Goal: Task Accomplishment & Management: Complete application form

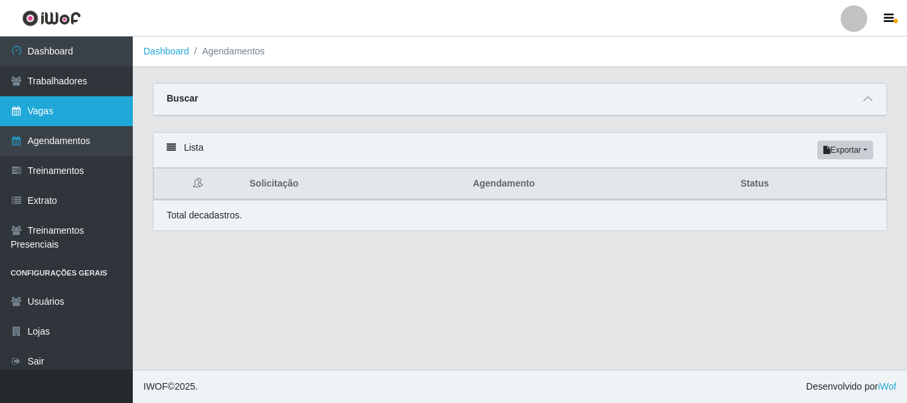
click at [67, 110] on link "Vagas" at bounding box center [66, 111] width 133 height 30
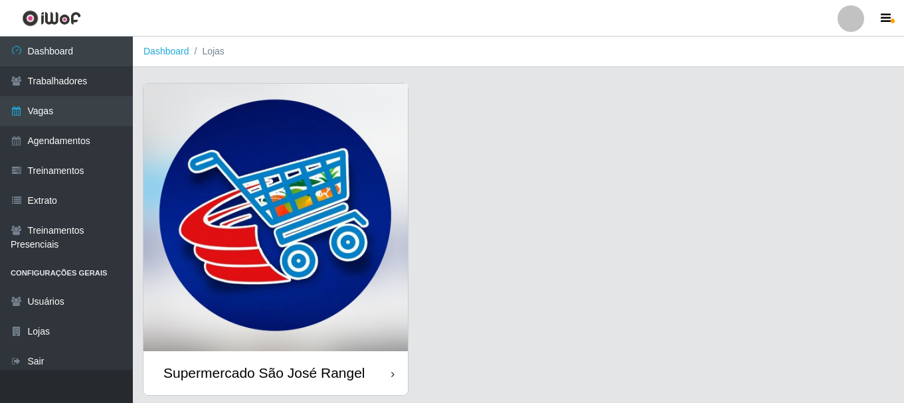
click at [277, 234] on img at bounding box center [275, 218] width 264 height 268
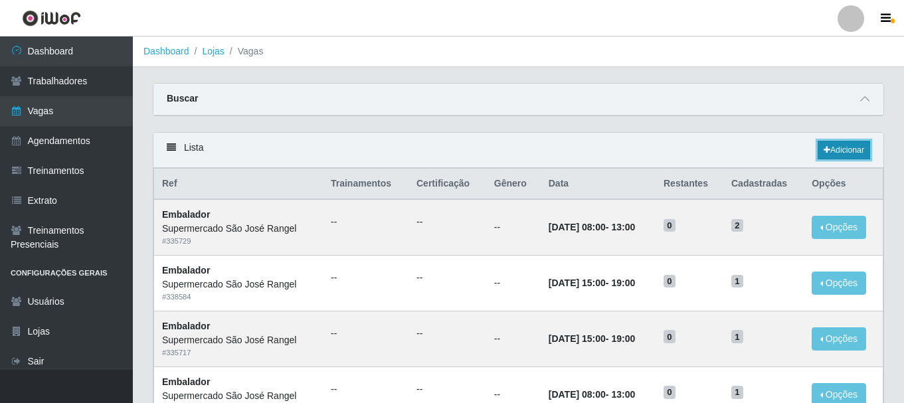
click at [846, 152] on link "Adicionar" at bounding box center [844, 150] width 52 height 19
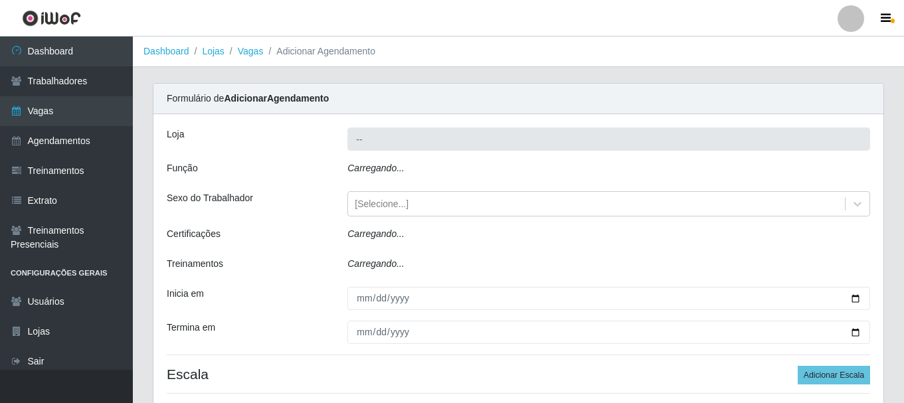
type input "Supermercado São José Rangel"
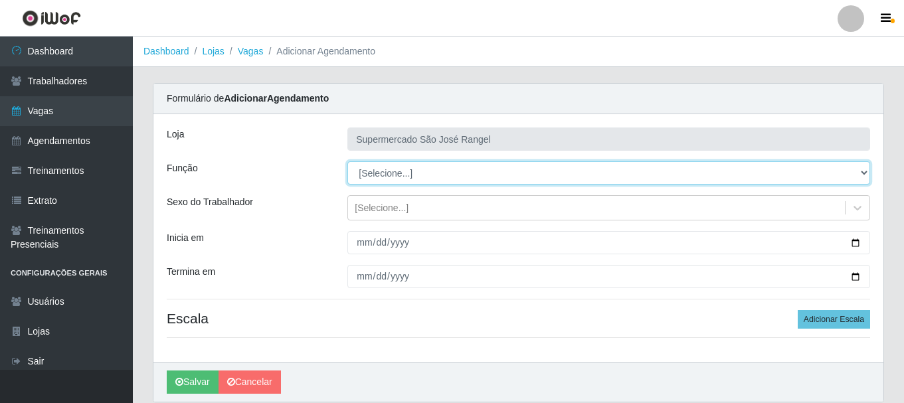
click at [442, 175] on select "[Selecione...] ASG ASG + ASG ++ Embalador Embalador + Embalador ++" at bounding box center [608, 172] width 523 height 23
select select "1"
click at [347, 161] on select "[Selecione...] ASG ASG + ASG ++ Embalador Embalador + Embalador ++" at bounding box center [608, 172] width 523 height 23
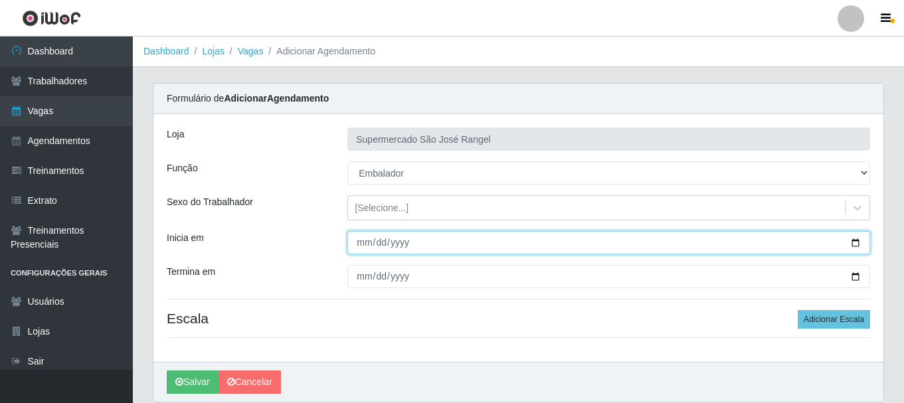
click at [361, 245] on input "Inicia em" at bounding box center [608, 242] width 523 height 23
type input "[DATE]"
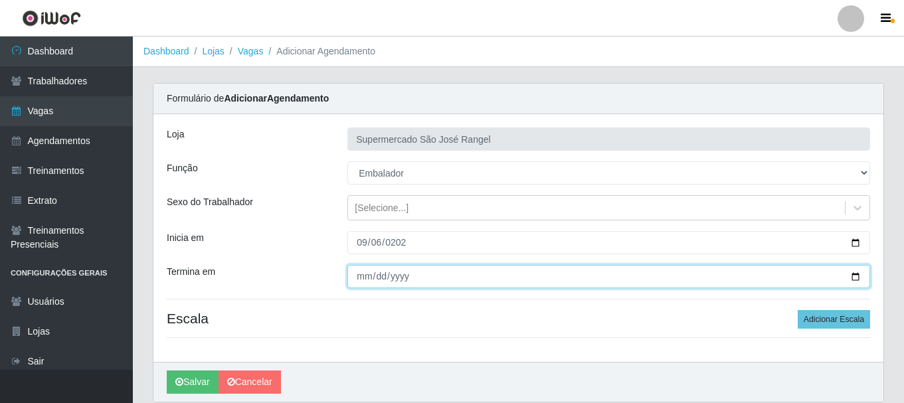
click at [355, 278] on input "Termina em" at bounding box center [608, 276] width 523 height 23
type input "0025-09-06"
type input "[DATE]"
click at [167, 371] on button "Salvar" at bounding box center [193, 382] width 52 height 23
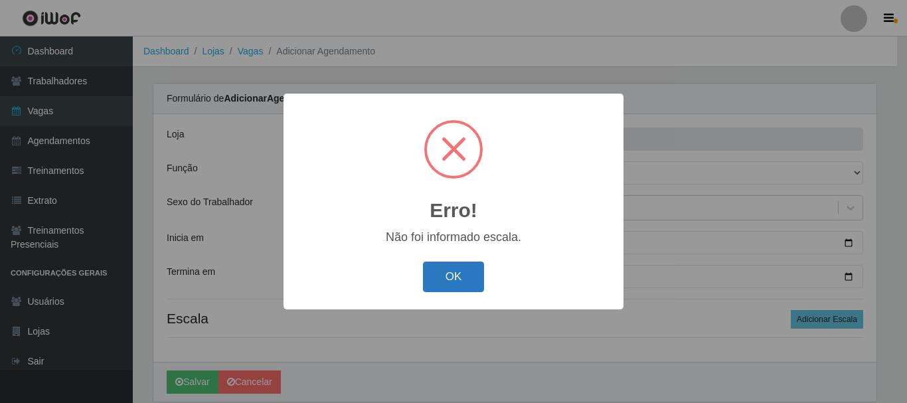
click at [458, 277] on button "OK" at bounding box center [454, 277] width 62 height 31
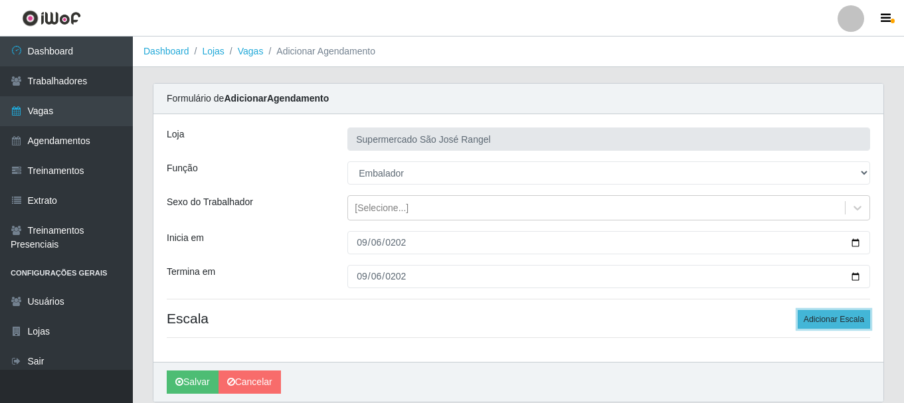
click at [846, 318] on button "Adicionar Escala" at bounding box center [834, 319] width 72 height 19
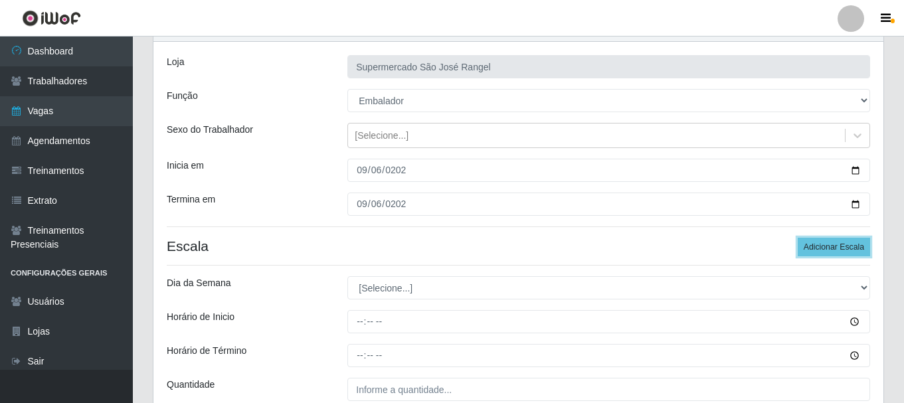
scroll to position [195, 0]
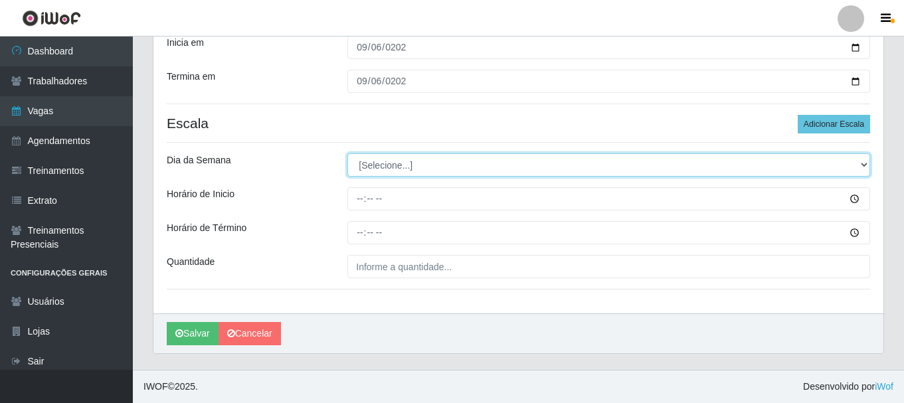
click at [386, 161] on select "[Selecione...] Segunda Terça Quarta Quinta Sexta Sábado Domingo" at bounding box center [608, 164] width 523 height 23
select select "6"
click at [347, 153] on select "[Selecione...] Segunda Terça Quarta Quinta Sexta Sábado Domingo" at bounding box center [608, 164] width 523 height 23
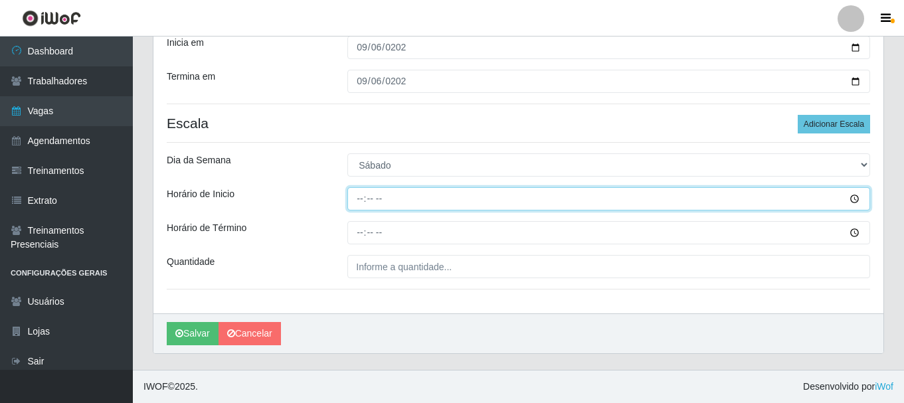
click at [359, 201] on input "Horário de Inicio" at bounding box center [608, 198] width 523 height 23
type input "08:00"
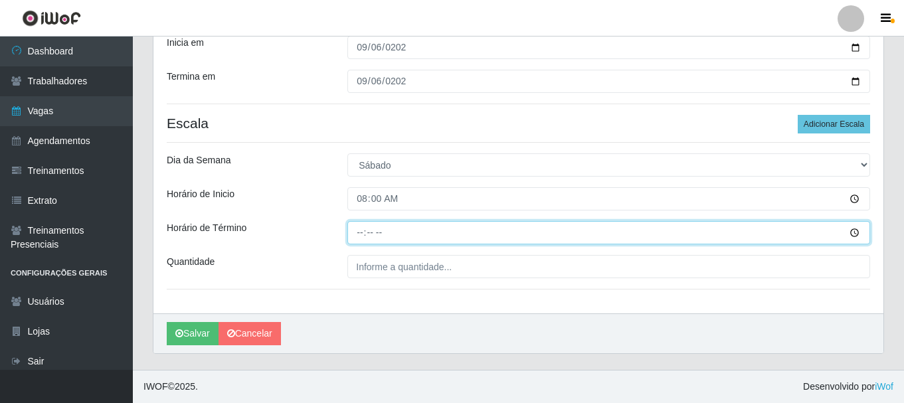
click at [364, 232] on input "Horário de Término" at bounding box center [608, 232] width 523 height 23
type input "13:00"
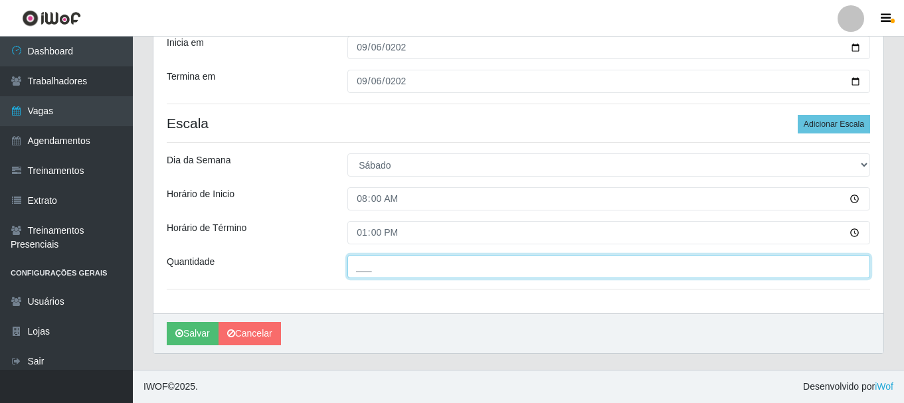
click at [404, 270] on input "___" at bounding box center [608, 266] width 523 height 23
type input "2__"
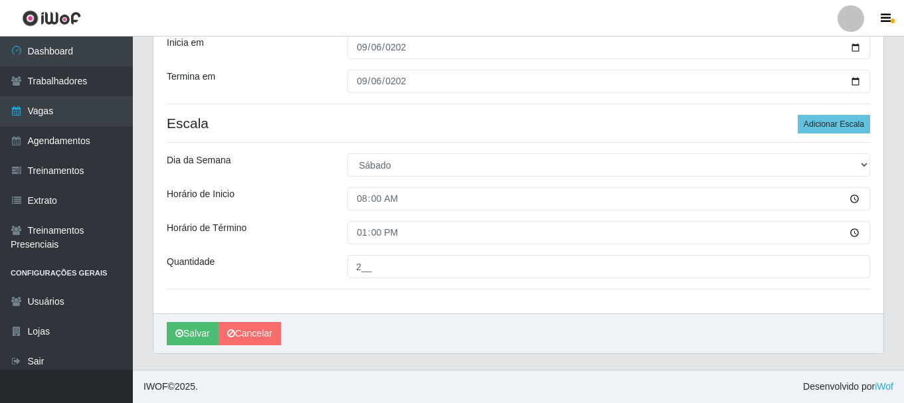
click at [199, 320] on div "[PERSON_NAME]" at bounding box center [518, 334] width 730 height 40
click at [195, 327] on button "Salvar" at bounding box center [193, 333] width 52 height 23
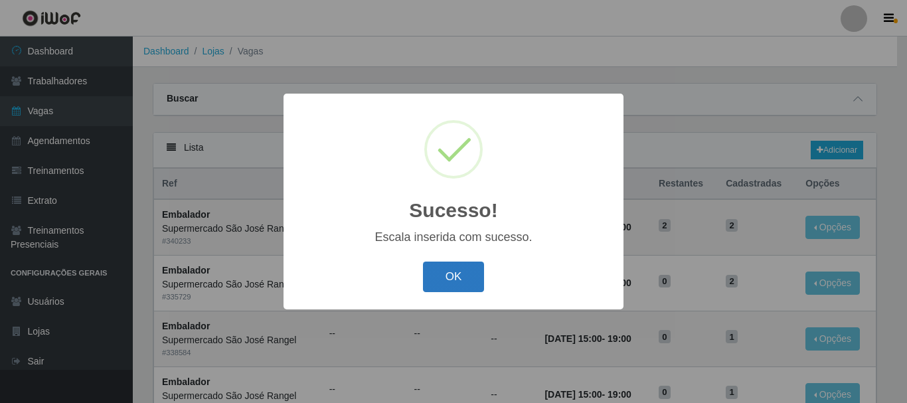
click at [446, 283] on button "OK" at bounding box center [454, 277] width 62 height 31
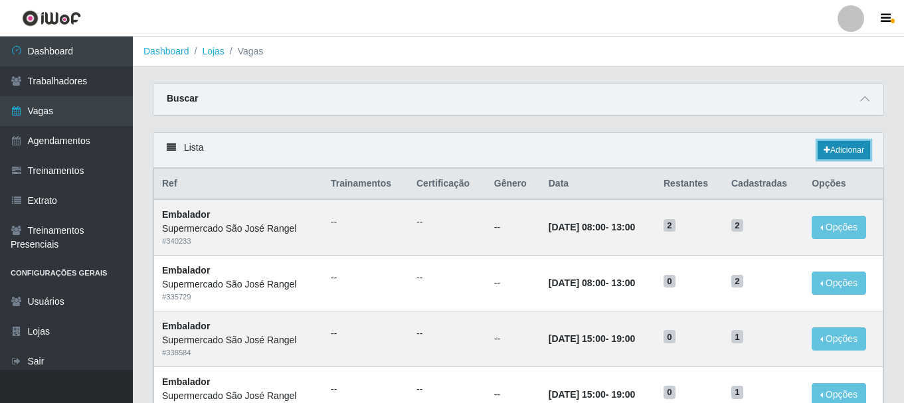
click at [842, 153] on link "Adicionar" at bounding box center [844, 150] width 52 height 19
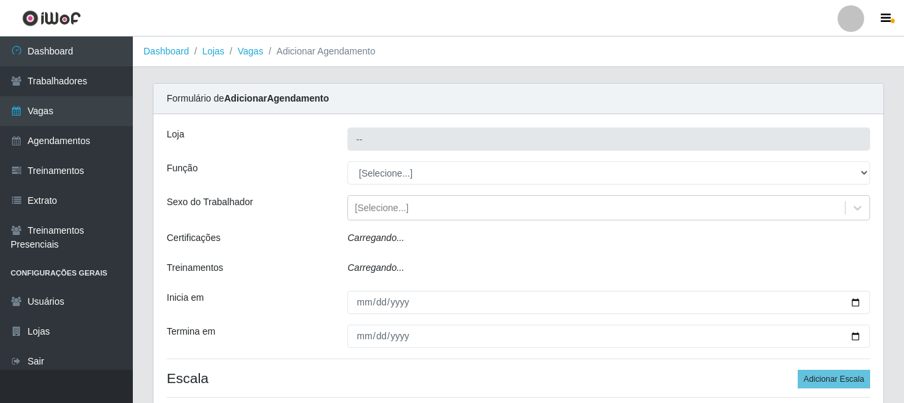
type input "Supermercado São José Rangel"
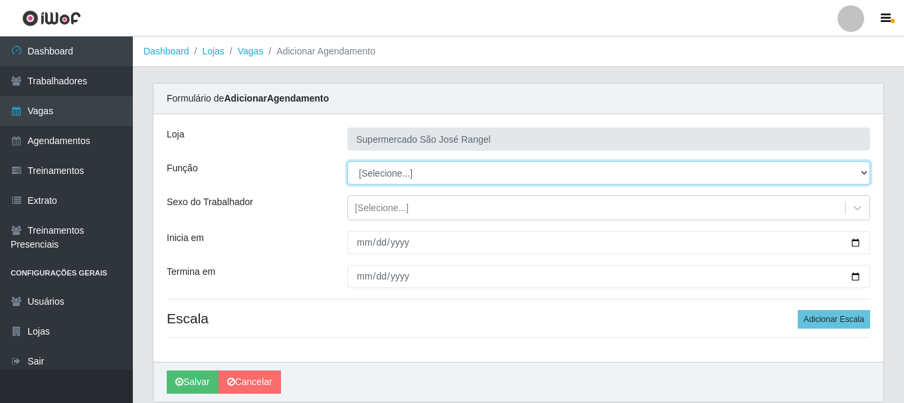
click at [417, 163] on select "[Selecione...] ASG ASG + ASG ++ Embalador Embalador + Embalador ++" at bounding box center [608, 172] width 523 height 23
select select "1"
click at [347, 161] on select "[Selecione...] ASG ASG + ASG ++ Embalador Embalador + Embalador ++" at bounding box center [608, 172] width 523 height 23
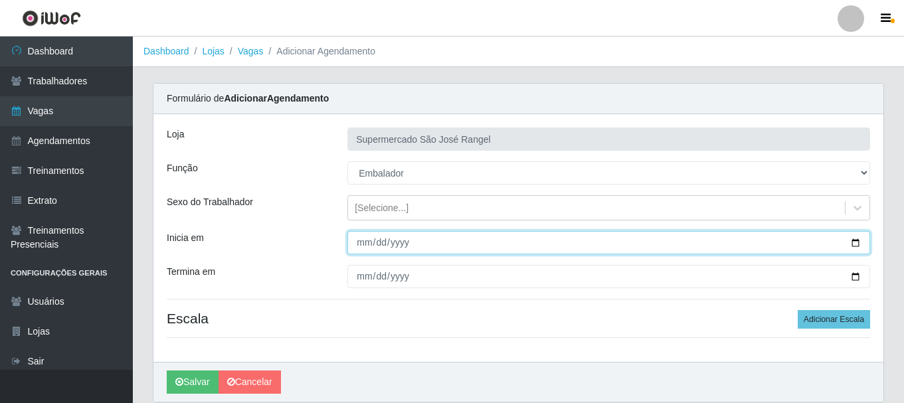
click at [357, 246] on input "Inicia em" at bounding box center [608, 242] width 523 height 23
type input "[DATE]"
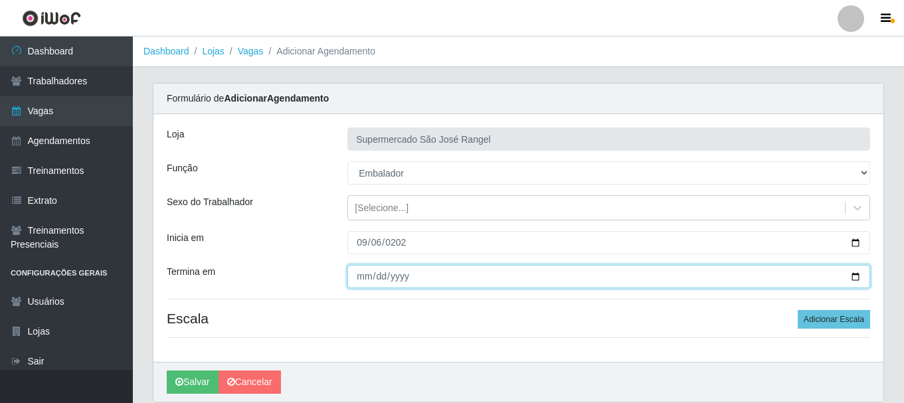
click at [361, 275] on input "Termina em" at bounding box center [608, 276] width 523 height 23
type input "[DATE]"
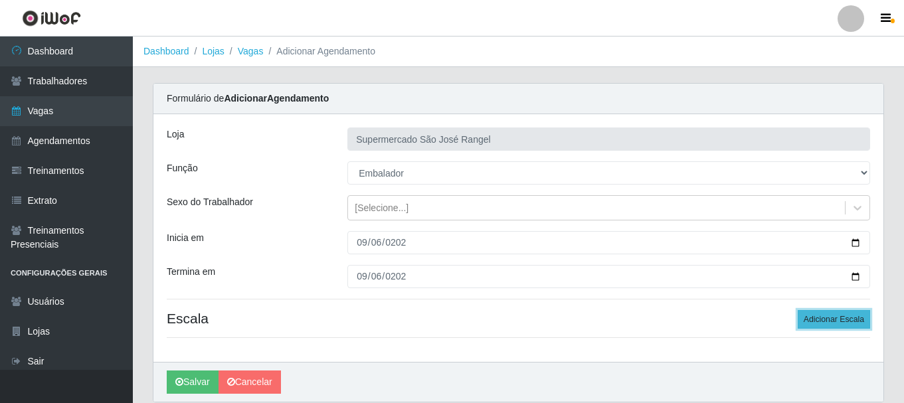
click at [814, 323] on button "Adicionar Escala" at bounding box center [834, 319] width 72 height 19
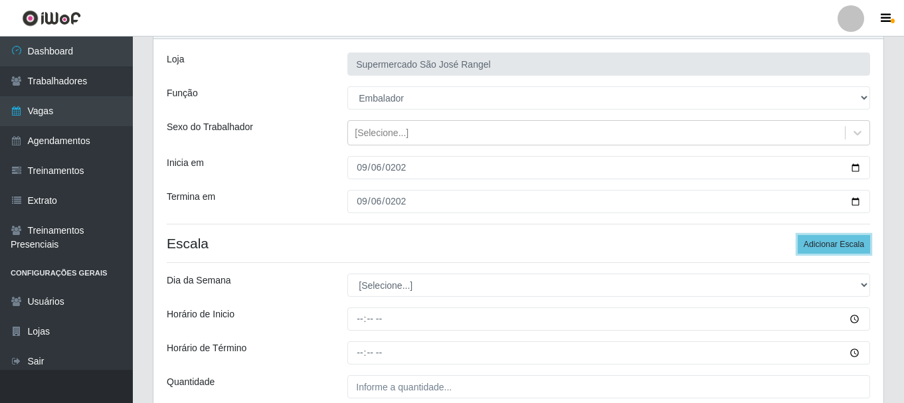
scroll to position [133, 0]
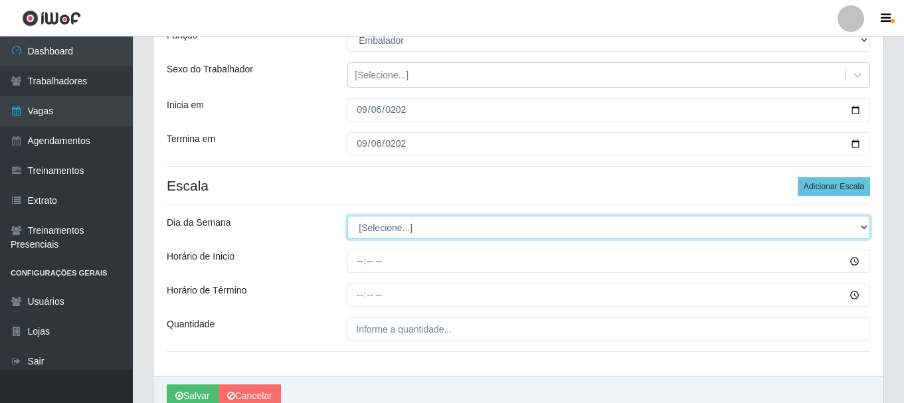
click at [368, 231] on select "[Selecione...] Segunda Terça Quarta Quinta Sexta Sábado Domingo" at bounding box center [608, 227] width 523 height 23
select select "6"
click at [347, 216] on select "[Selecione...] Segunda Terça Quarta Quinta Sexta Sábado Domingo" at bounding box center [608, 227] width 523 height 23
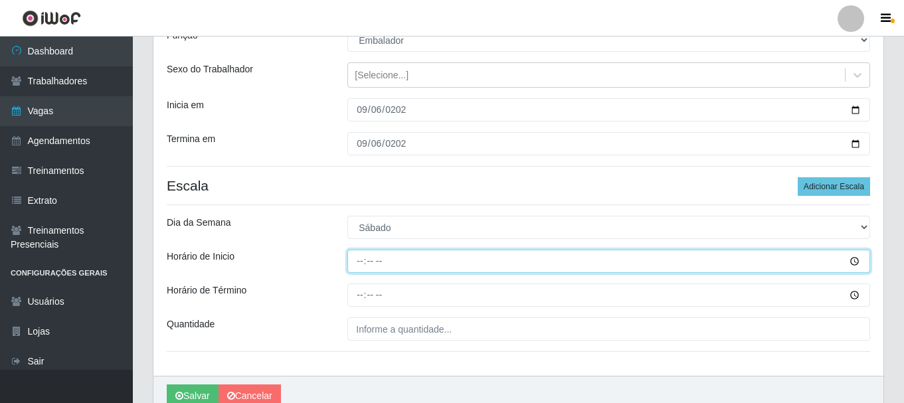
click at [357, 260] on input "Horário de Inicio" at bounding box center [608, 261] width 523 height 23
type input "15:00"
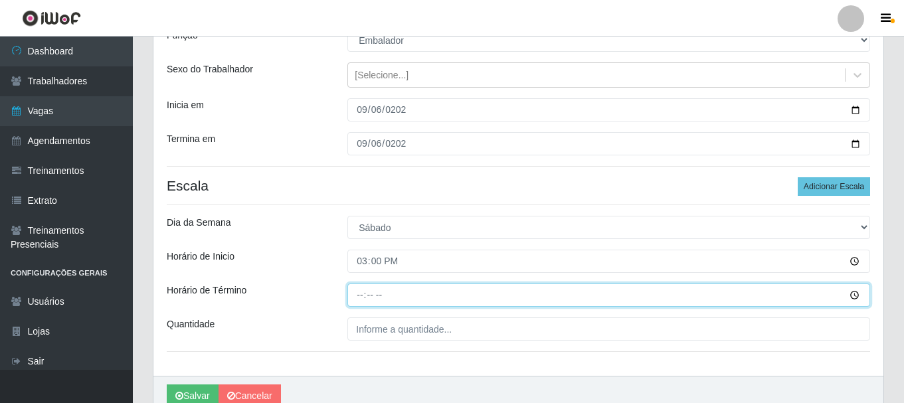
click at [355, 298] on input "Horário de Término" at bounding box center [608, 295] width 523 height 23
type input "19:00"
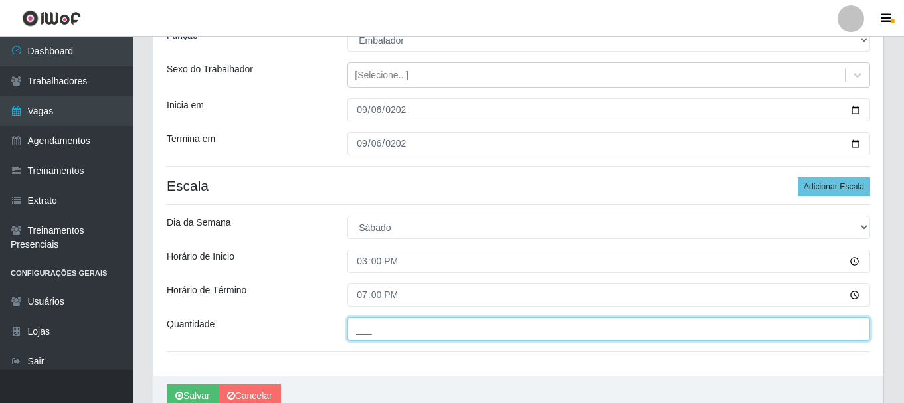
click at [374, 330] on input "___" at bounding box center [608, 329] width 523 height 23
type input "1__"
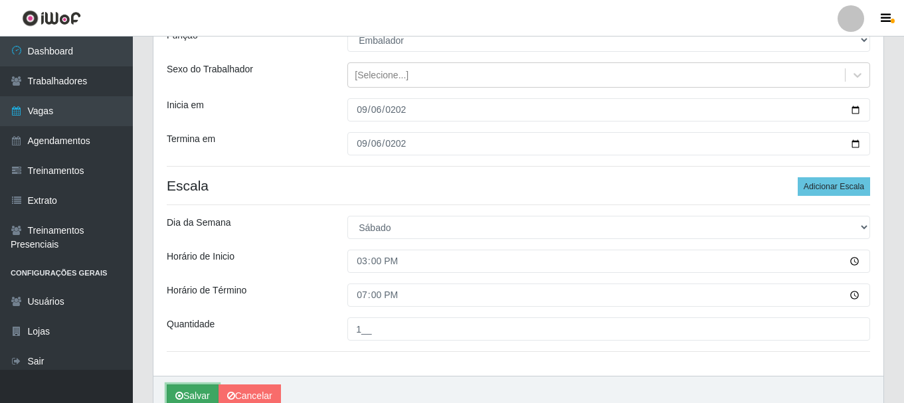
click at [192, 392] on button "Salvar" at bounding box center [193, 396] width 52 height 23
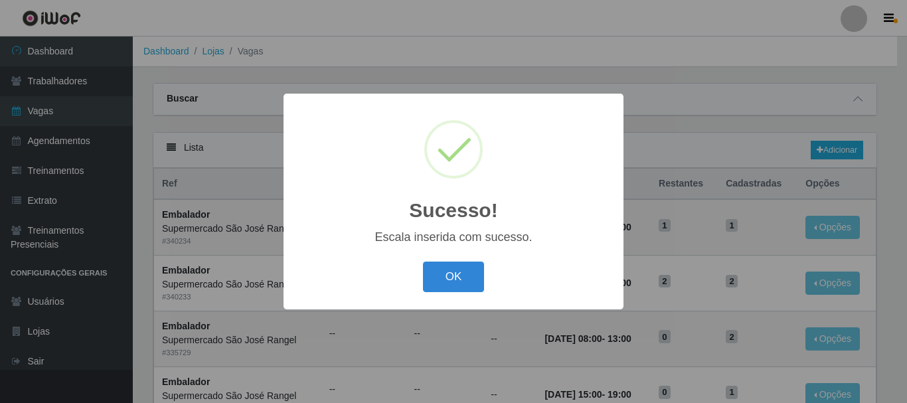
drag, startPoint x: 467, startPoint y: 276, endPoint x: 460, endPoint y: 277, distance: 6.8
click at [463, 277] on button "OK" at bounding box center [454, 277] width 62 height 31
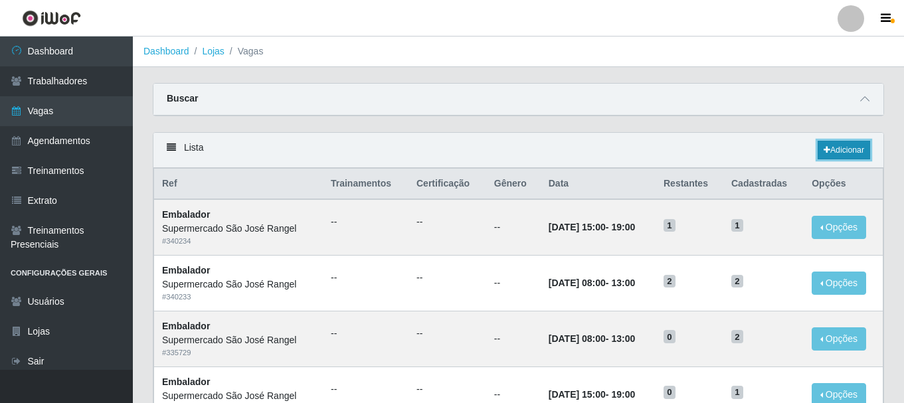
click at [848, 144] on link "Adicionar" at bounding box center [844, 150] width 52 height 19
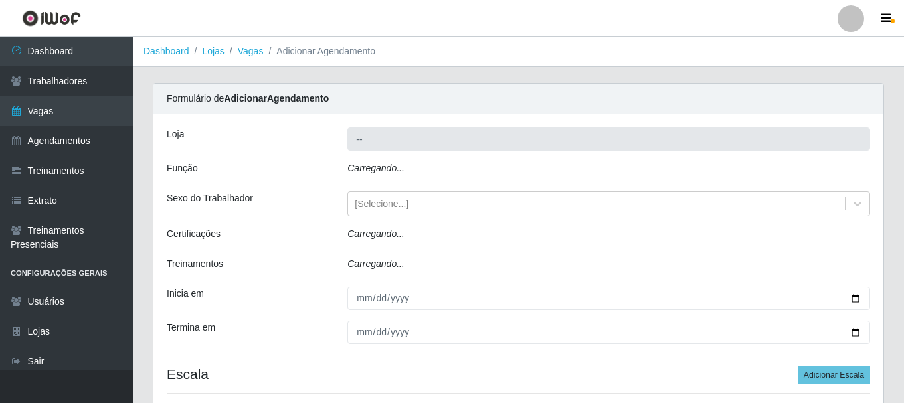
type input "Supermercado São José Rangel"
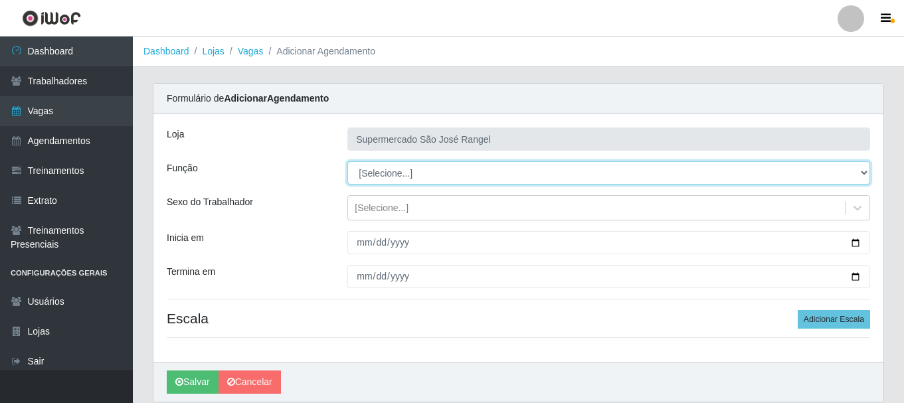
click at [437, 170] on select "[Selecione...] ASG ASG + ASG ++ Embalador Embalador + Embalador ++" at bounding box center [608, 172] width 523 height 23
select select "1"
click at [347, 161] on select "[Selecione...] ASG ASG + ASG ++ Embalador Embalador + Embalador ++" at bounding box center [608, 172] width 523 height 23
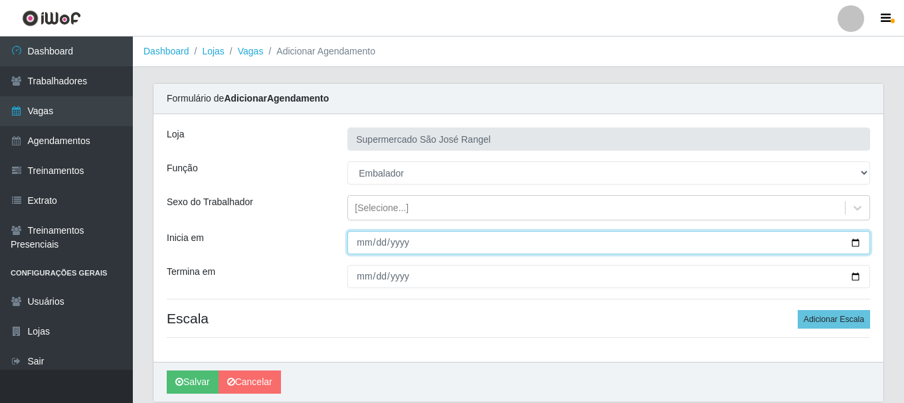
click at [361, 248] on input "Inicia em" at bounding box center [608, 242] width 523 height 23
type input "[DATE]"
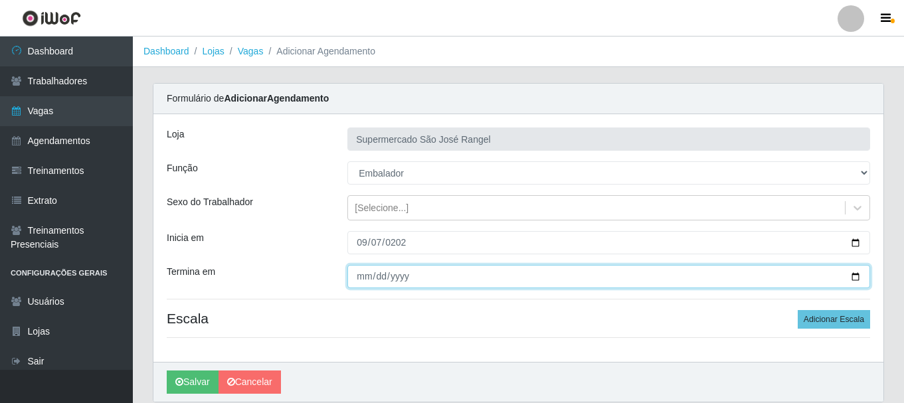
click at [357, 282] on input "Termina em" at bounding box center [608, 276] width 523 height 23
type input "[DATE]"
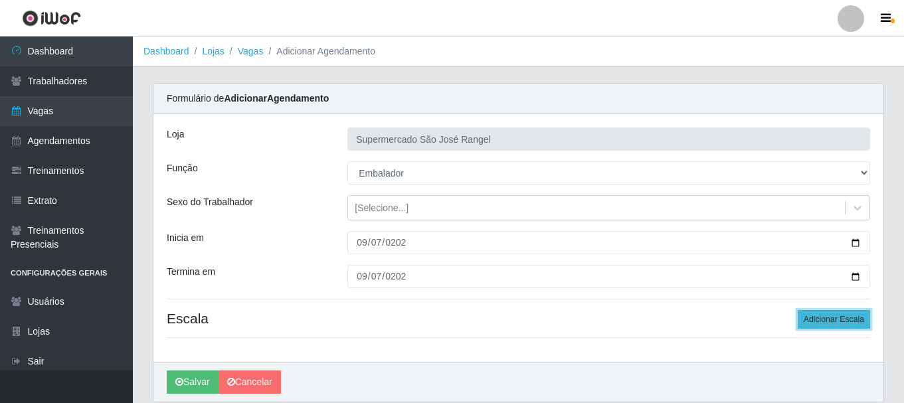
click at [828, 317] on button "Adicionar Escala" at bounding box center [834, 319] width 72 height 19
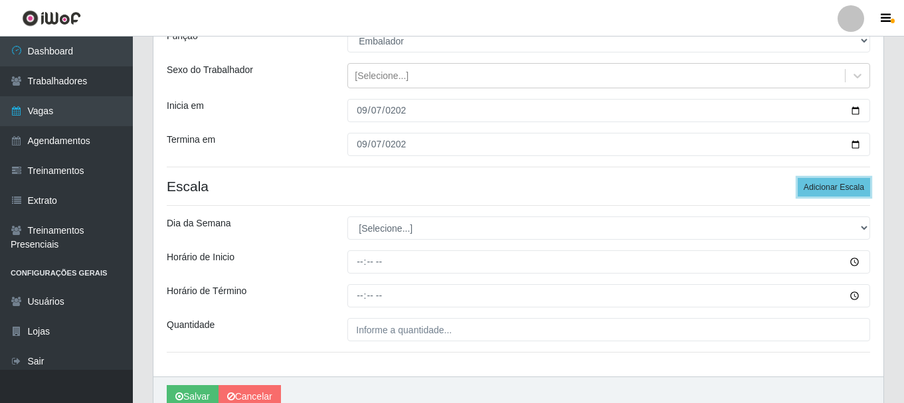
scroll to position [133, 0]
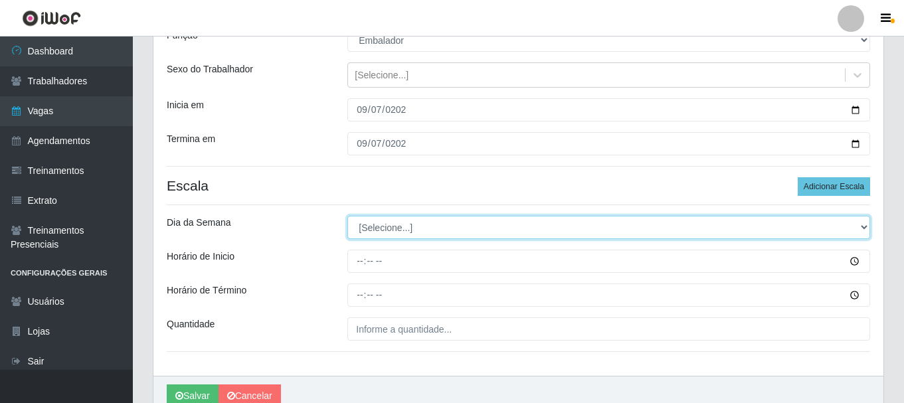
click at [374, 226] on select "[Selecione...] Segunda Terça Quarta Quinta Sexta Sábado Domingo" at bounding box center [608, 227] width 523 height 23
select select "0"
click at [347, 216] on select "[Selecione...] Segunda Terça Quarta Quinta Sexta Sábado Domingo" at bounding box center [608, 227] width 523 height 23
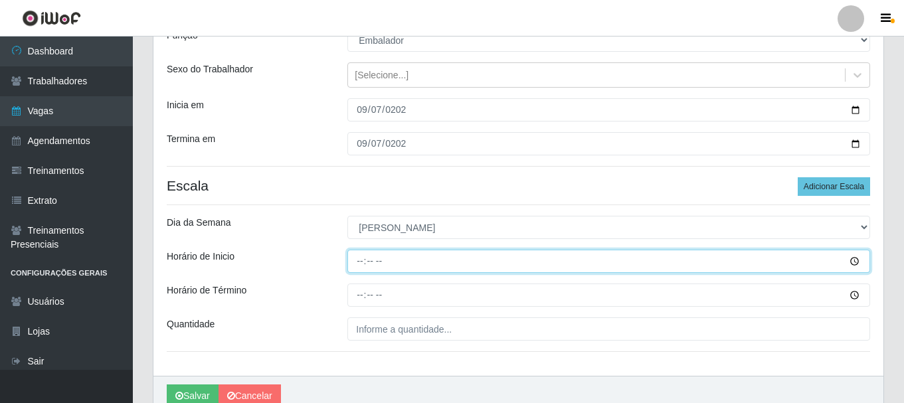
click at [357, 262] on input "Horário de Inicio" at bounding box center [608, 261] width 523 height 23
type input "08:00"
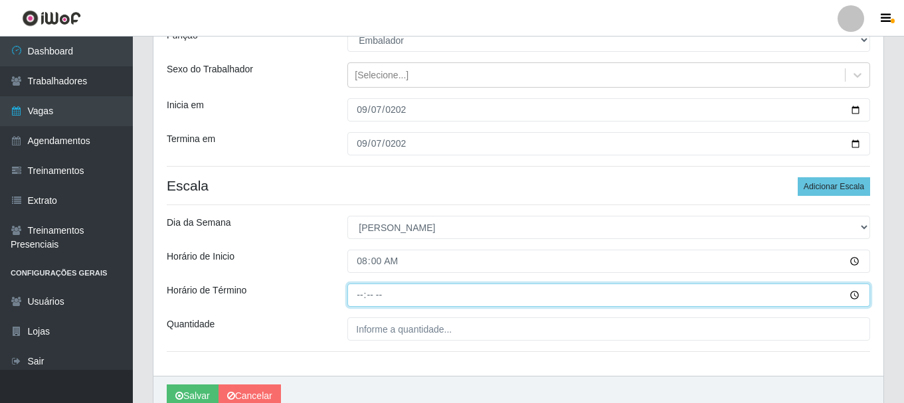
click at [367, 296] on input "Horário de Término" at bounding box center [608, 295] width 523 height 23
type input "13:00"
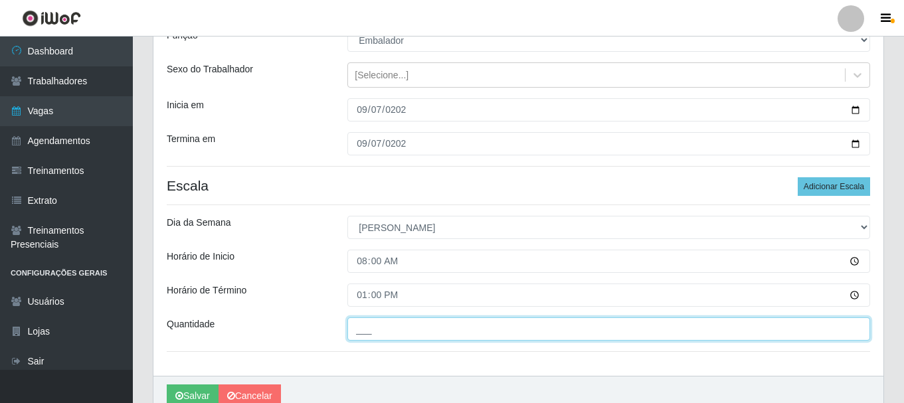
click at [367, 337] on input "___" at bounding box center [608, 329] width 523 height 23
type input "2__"
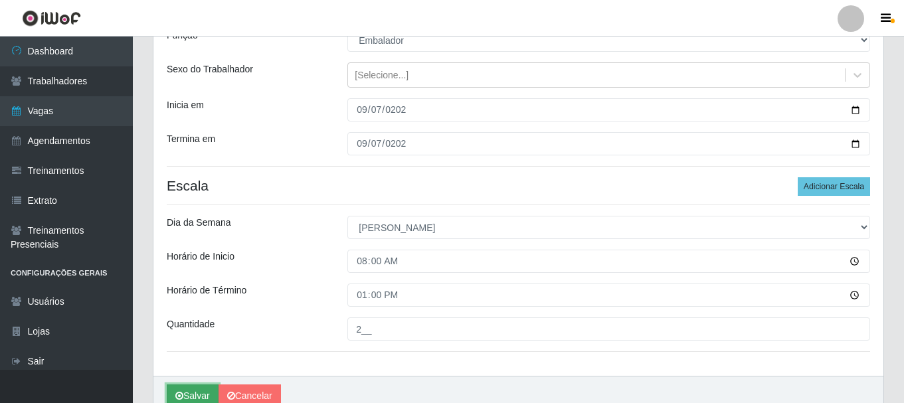
click at [185, 389] on button "Salvar" at bounding box center [193, 396] width 52 height 23
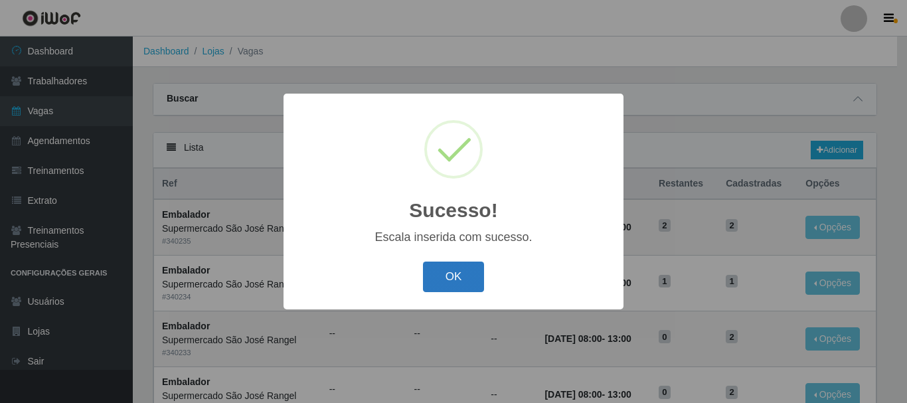
click at [438, 280] on button "OK" at bounding box center [454, 277] width 62 height 31
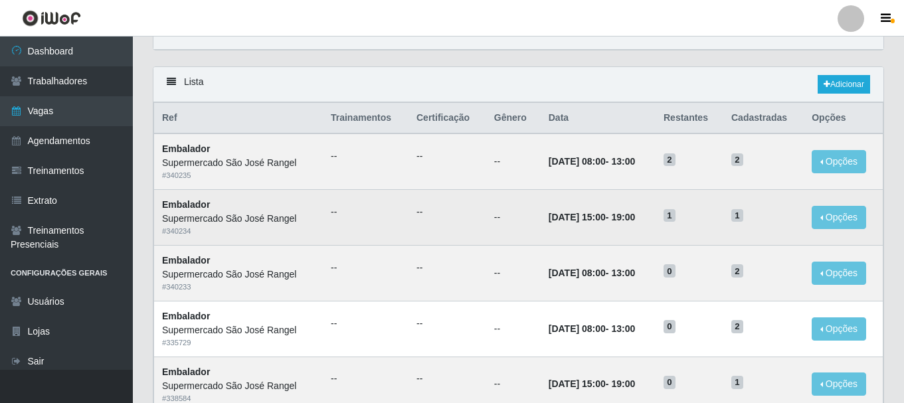
scroll to position [66, 0]
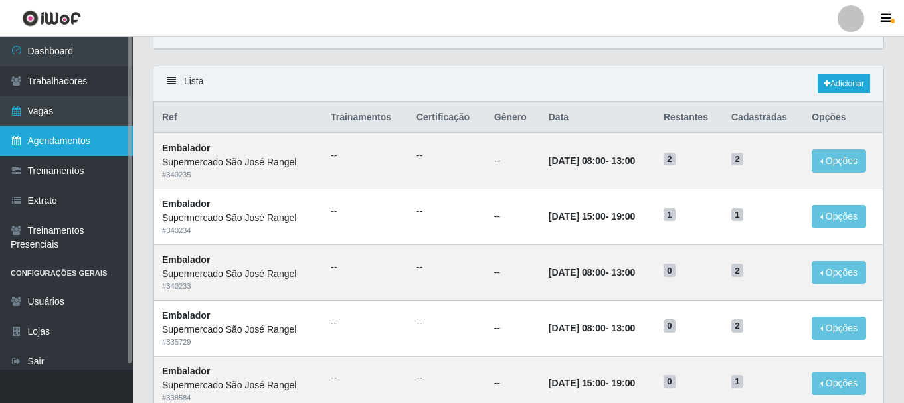
click at [72, 143] on link "Agendamentos" at bounding box center [66, 141] width 133 height 30
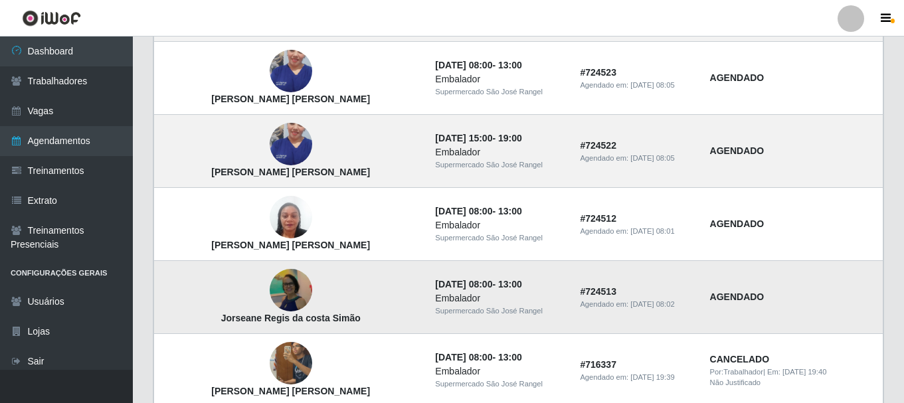
scroll to position [199, 0]
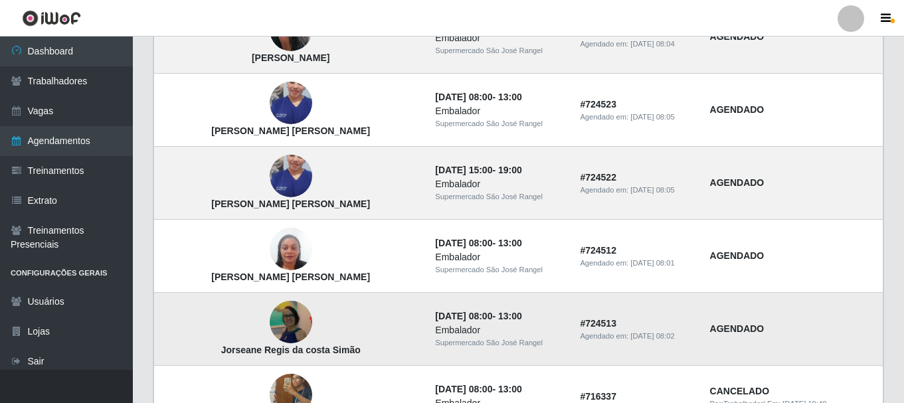
click at [270, 324] on img at bounding box center [291, 323] width 43 height 46
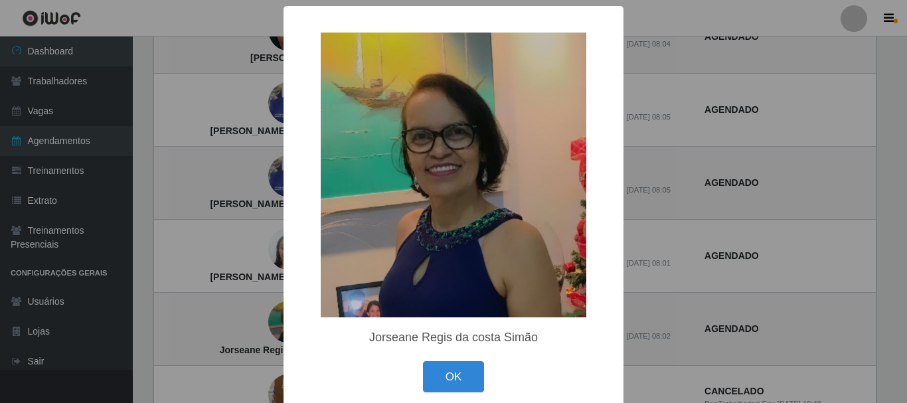
click at [404, 280] on img at bounding box center [454, 175] width 266 height 285
click at [411, 259] on img at bounding box center [454, 175] width 266 height 285
click at [451, 379] on button "OK" at bounding box center [454, 376] width 62 height 31
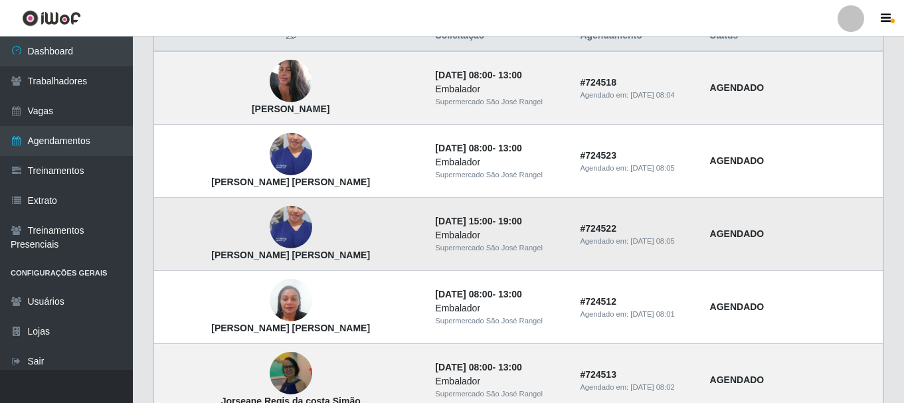
scroll to position [0, 0]
